Goal: Task Accomplishment & Management: Manage account settings

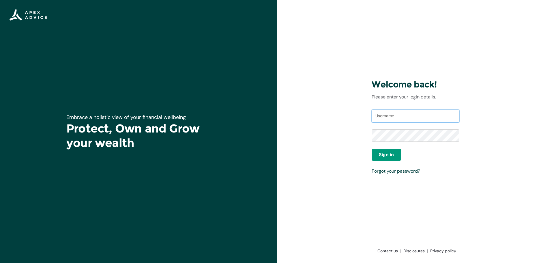
click at [383, 114] on input "Username" at bounding box center [416, 116] width 88 height 13
type input "[EMAIL_ADDRESS][DOMAIN_NAME]"
click at [382, 157] on span "Sign in" at bounding box center [386, 154] width 15 height 7
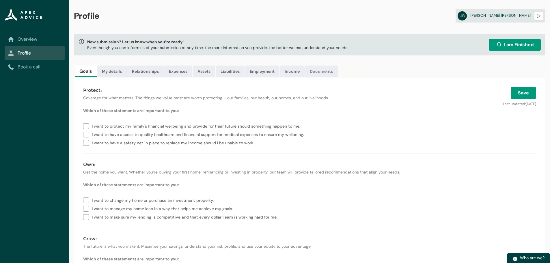
click at [332, 71] on link "Documents" at bounding box center [321, 72] width 33 height 12
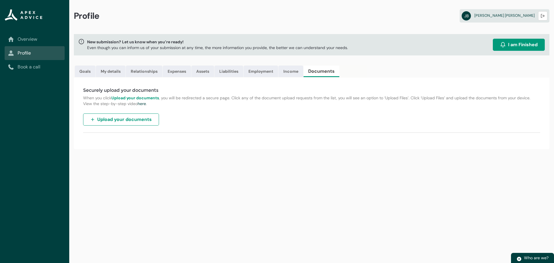
click at [104, 119] on span "Upload your documents" at bounding box center [124, 119] width 55 height 7
